Goal: Navigation & Orientation: Go to known website

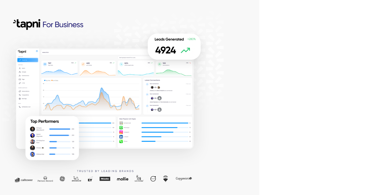
drag, startPoint x: 173, startPoint y: 150, endPoint x: 117, endPoint y: 161, distance: 56.9
click at [118, 161] on div at bounding box center [129, 97] width 259 height 195
